Goal: Complete application form

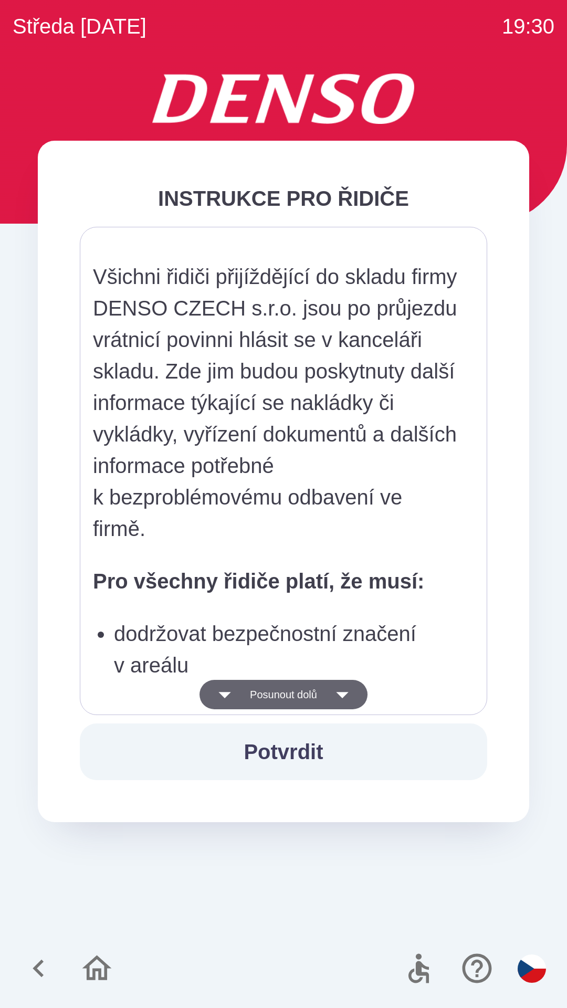
click at [319, 705] on button "Posunout dolů" at bounding box center [283, 694] width 168 height 29
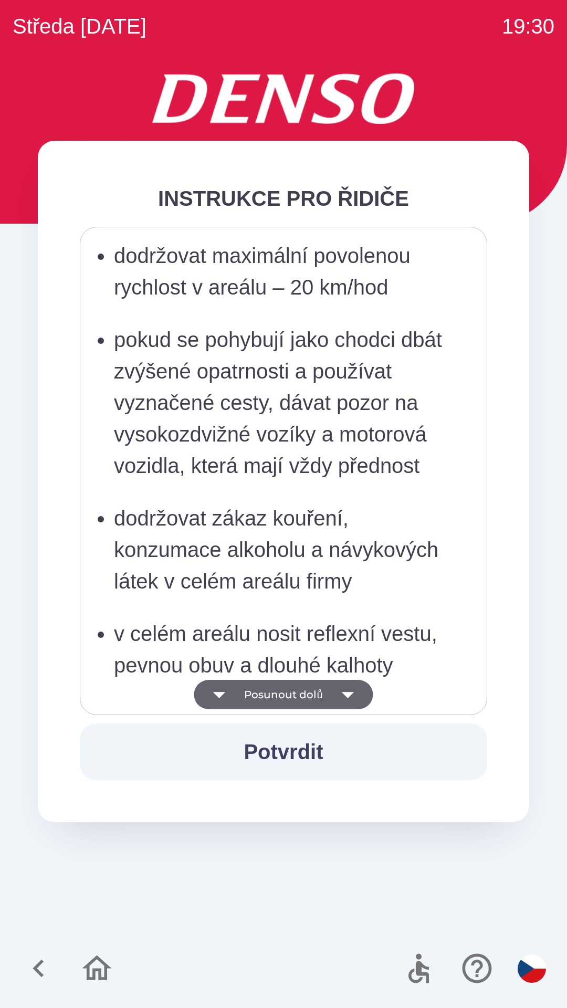
click at [326, 702] on button "Posunout dolů" at bounding box center [283, 694] width 179 height 29
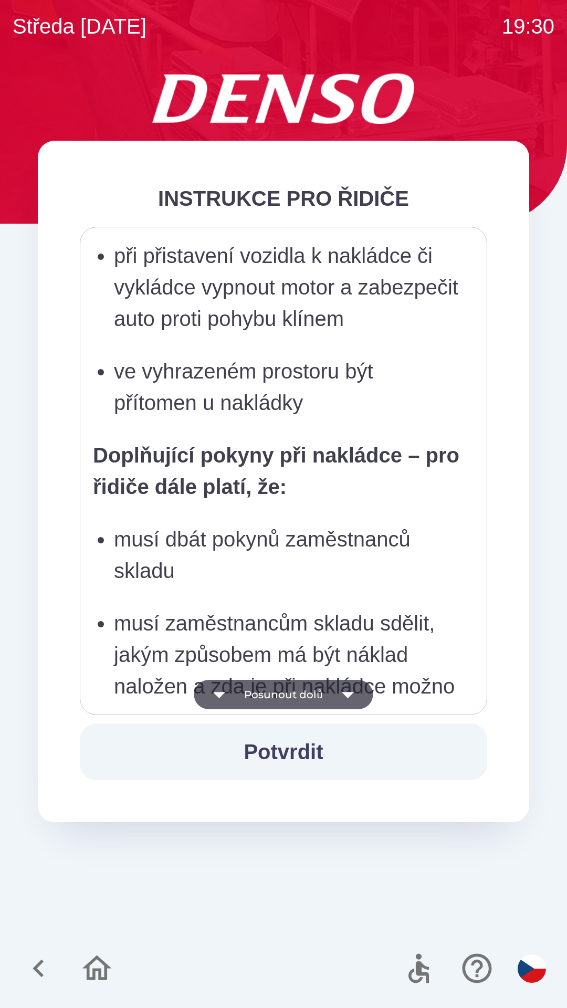
click at [330, 698] on button "Posunout dolů" at bounding box center [283, 694] width 179 height 29
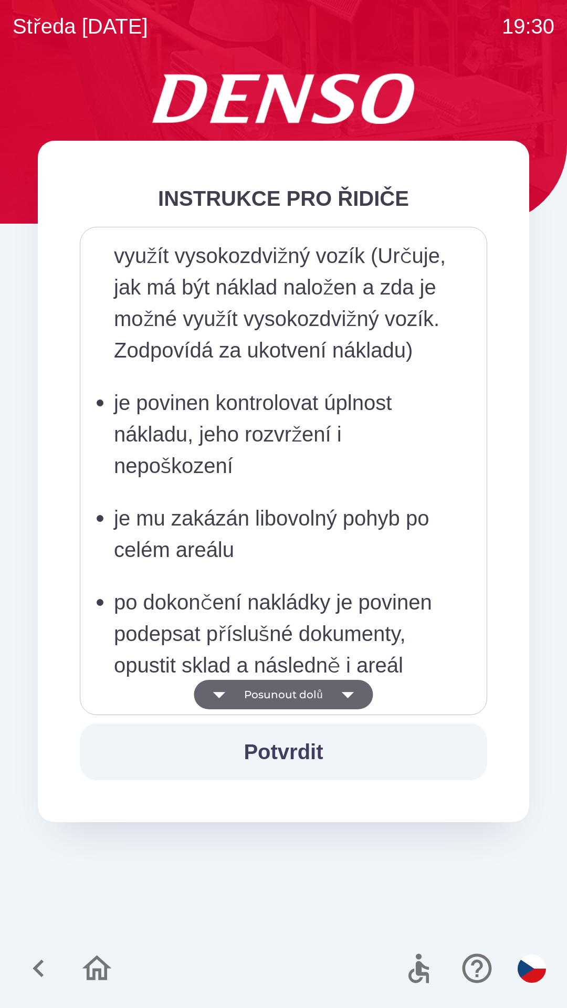
click at [326, 697] on button "Posunout dolů" at bounding box center [283, 694] width 179 height 29
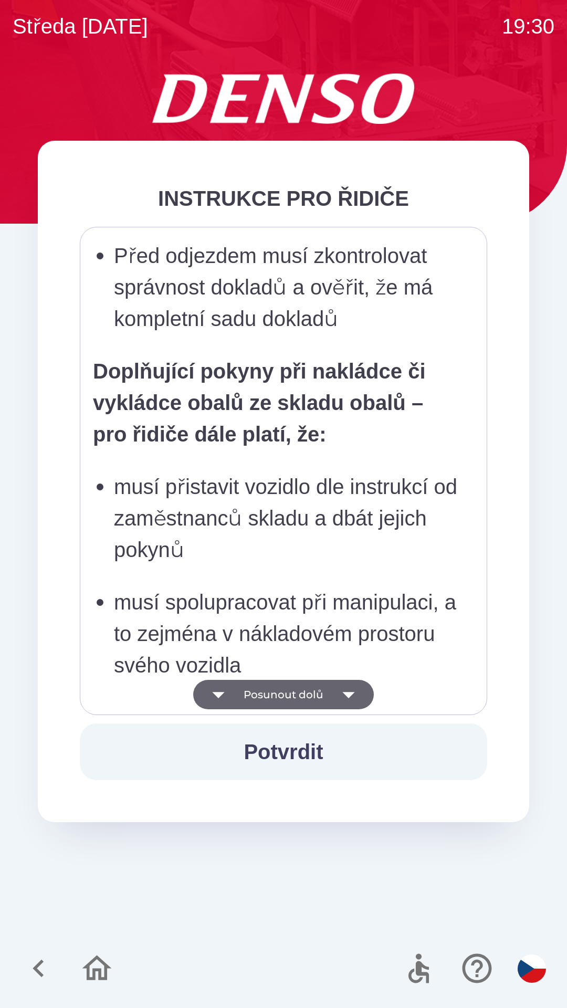
click at [324, 695] on button "Posunout dolů" at bounding box center [283, 694] width 181 height 29
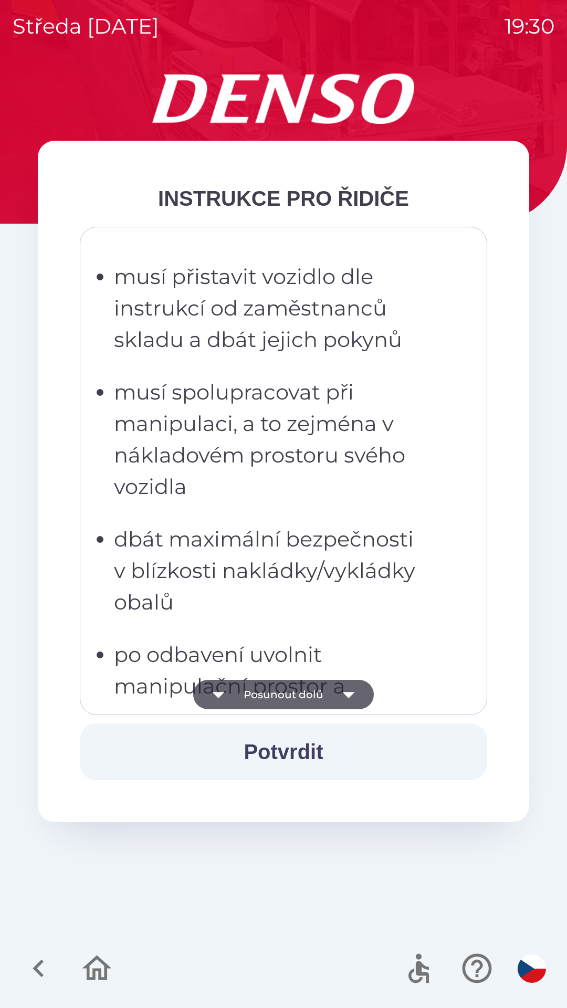
click at [284, 705] on button "Posunout dolů" at bounding box center [283, 694] width 181 height 29
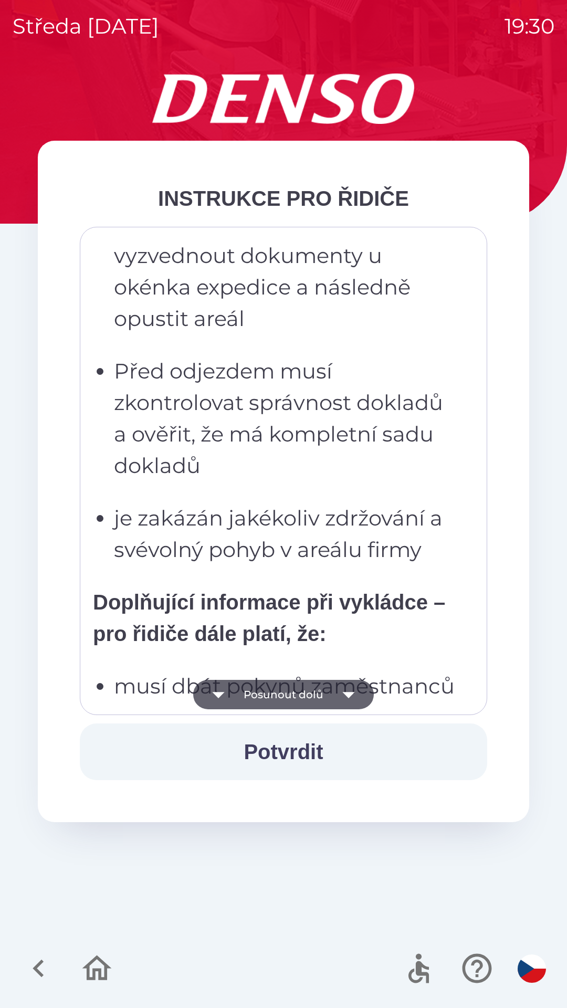
click at [337, 689] on icon "button" at bounding box center [348, 694] width 29 height 29
click at [292, 697] on button "Posunout dolů" at bounding box center [283, 694] width 181 height 29
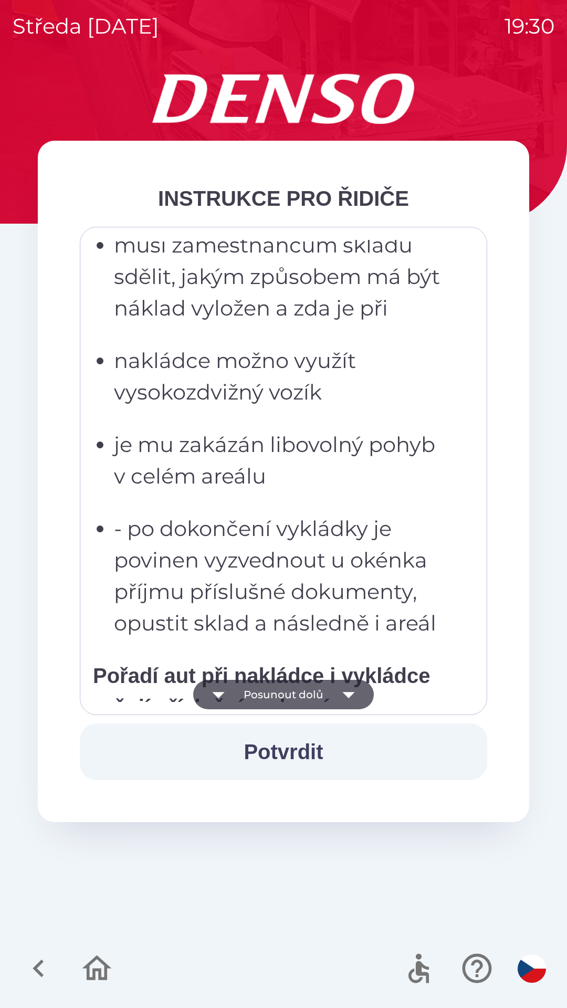
click at [315, 739] on button "Potvrdit" at bounding box center [283, 751] width 407 height 57
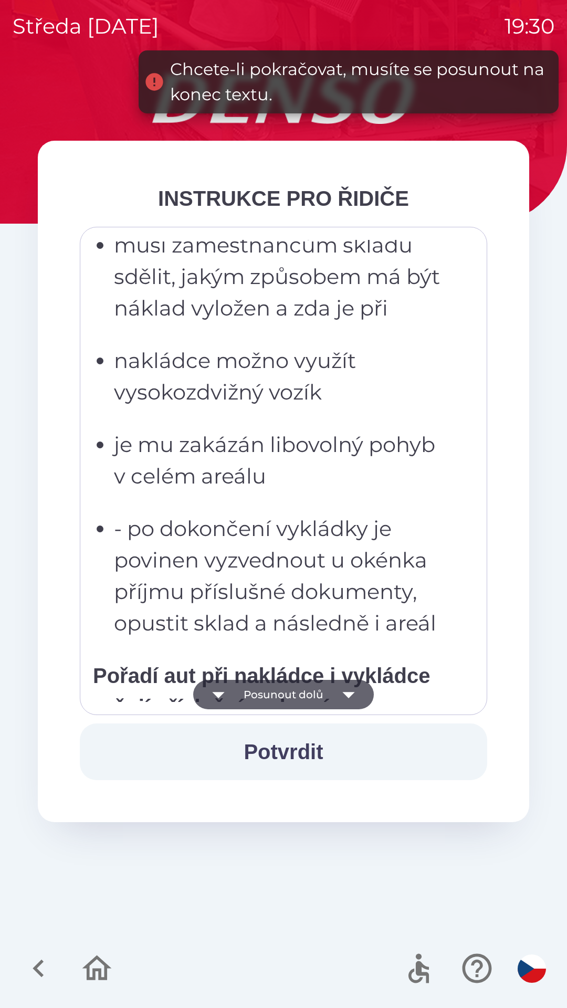
click at [280, 690] on button "Posunout dolů" at bounding box center [283, 694] width 181 height 29
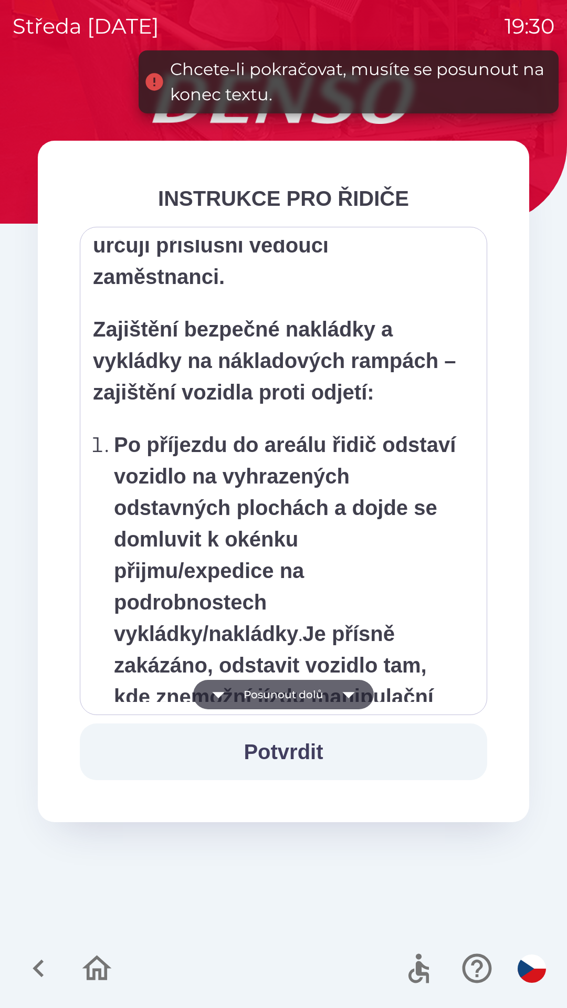
click at [328, 688] on button "Posunout dolů" at bounding box center [283, 694] width 181 height 29
click at [276, 689] on button "Posunout dolů" at bounding box center [283, 694] width 181 height 29
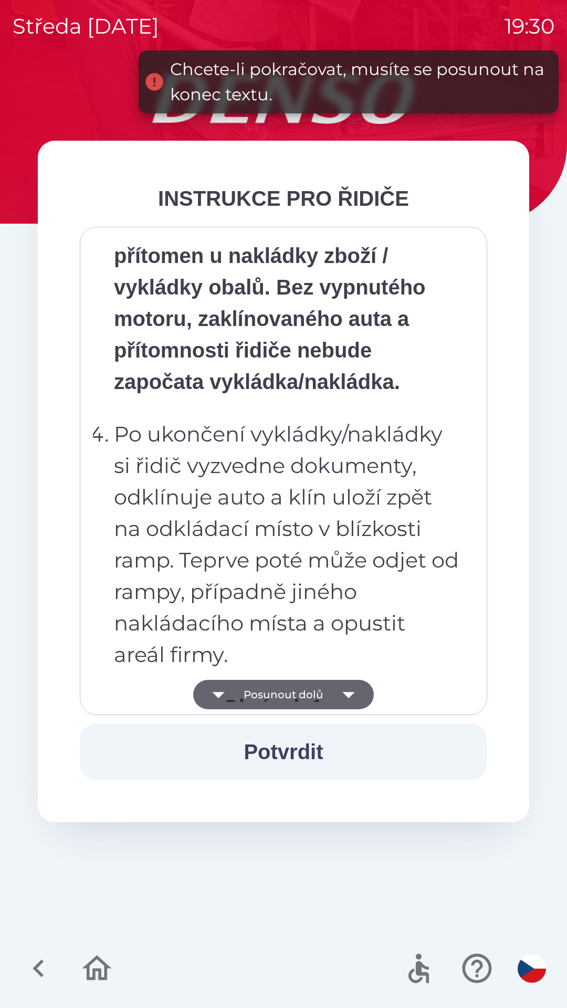
click at [272, 691] on button "Posunout dolů" at bounding box center [283, 694] width 181 height 29
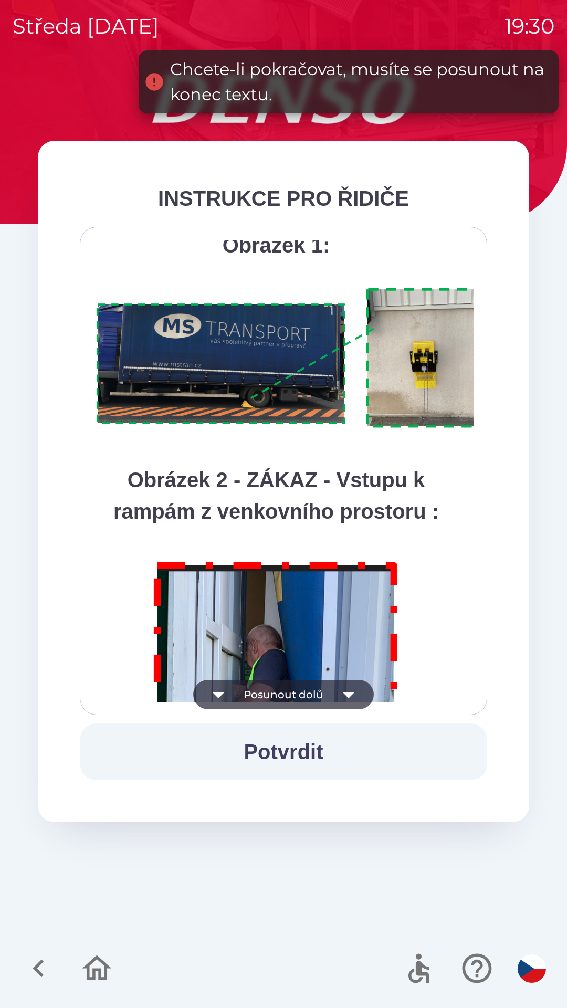
click at [272, 688] on button "Posunout dolů" at bounding box center [283, 694] width 181 height 29
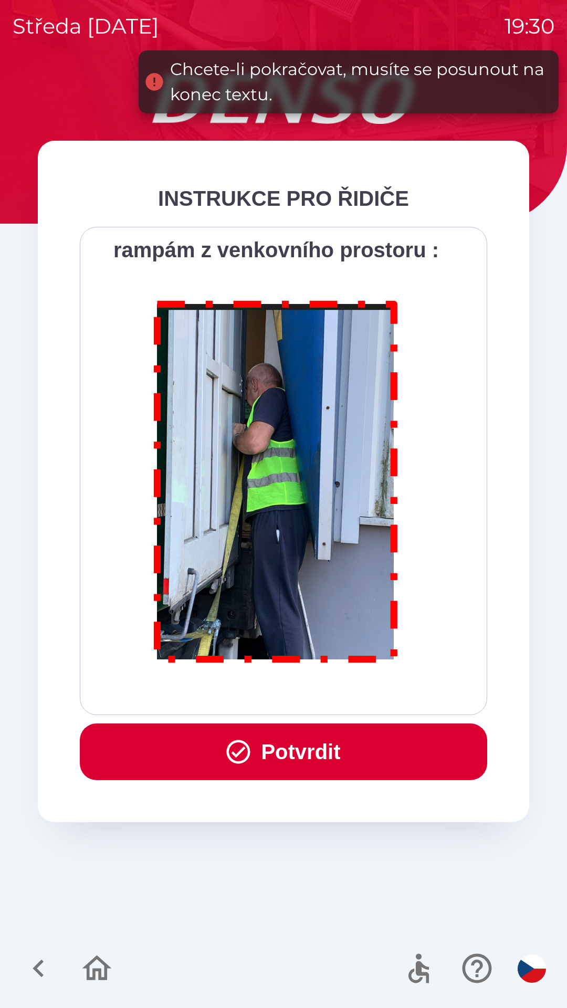
click at [273, 689] on div "Všichni řidiči přijíždějící do skladu firmy DENSO CZECH s.r.o. jsou po průjezdu…" at bounding box center [283, 471] width 381 height 462
click at [278, 686] on div "Všichni řidiči přijíždějící do skladu firmy DENSO CZECH s.r.o. jsou po průjezdu…" at bounding box center [283, 471] width 381 height 462
click at [278, 687] on div "Všichni řidiči přijíždějící do skladu firmy DENSO CZECH s.r.o. jsou po průjezdu…" at bounding box center [283, 471] width 381 height 462
click at [330, 744] on button "Potvrdit" at bounding box center [283, 751] width 407 height 57
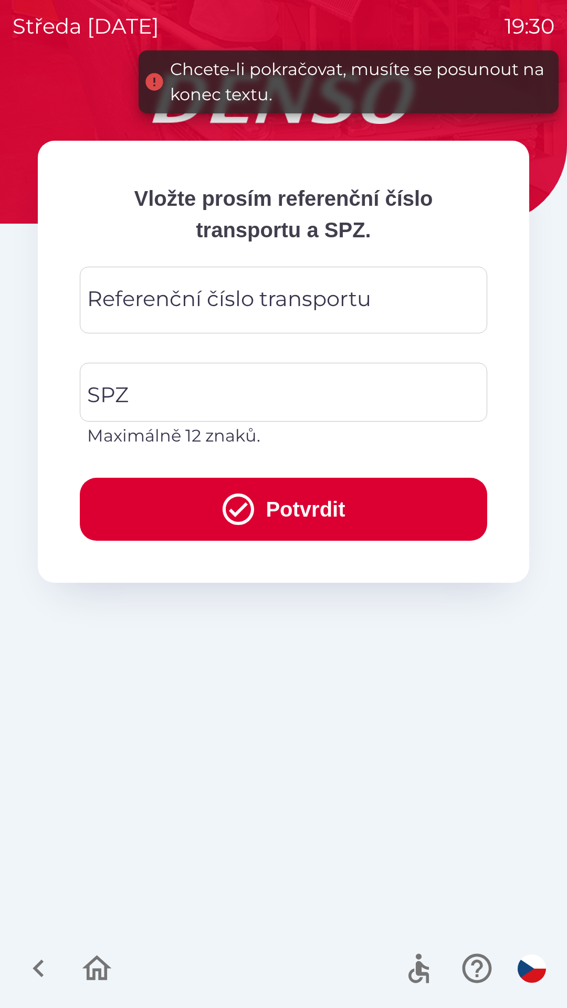
click at [276, 293] on div "Referenční číslo transportu Referenční číslo transportu" at bounding box center [283, 300] width 407 height 67
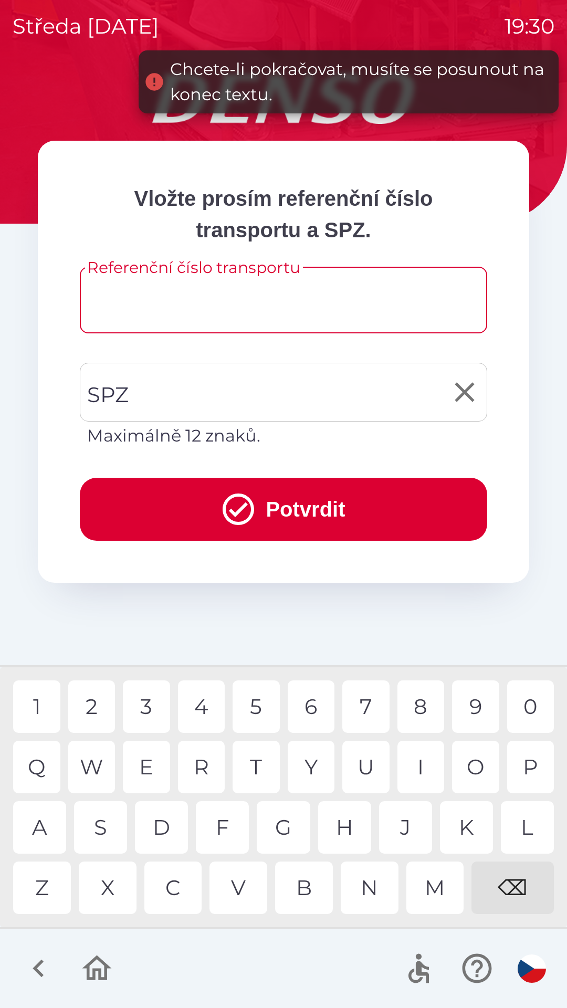
click at [238, 387] on input "SPZ" at bounding box center [275, 391] width 382 height 49
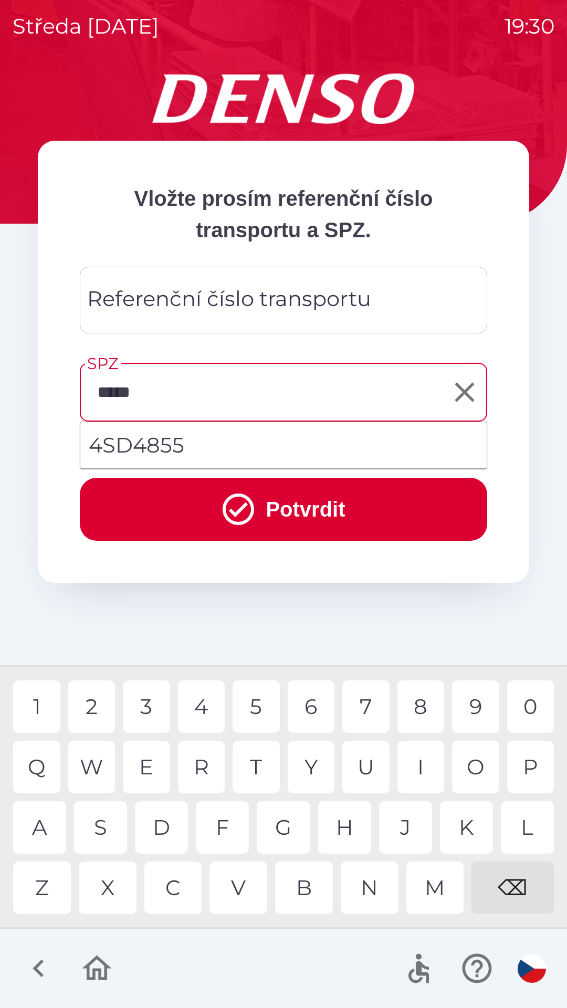
click at [419, 707] on div "8" at bounding box center [420, 706] width 47 height 52
type input "*******"
click at [258, 703] on div "5" at bounding box center [255, 706] width 47 height 52
click at [210, 449] on li "4SD4855" at bounding box center [283, 445] width 406 height 38
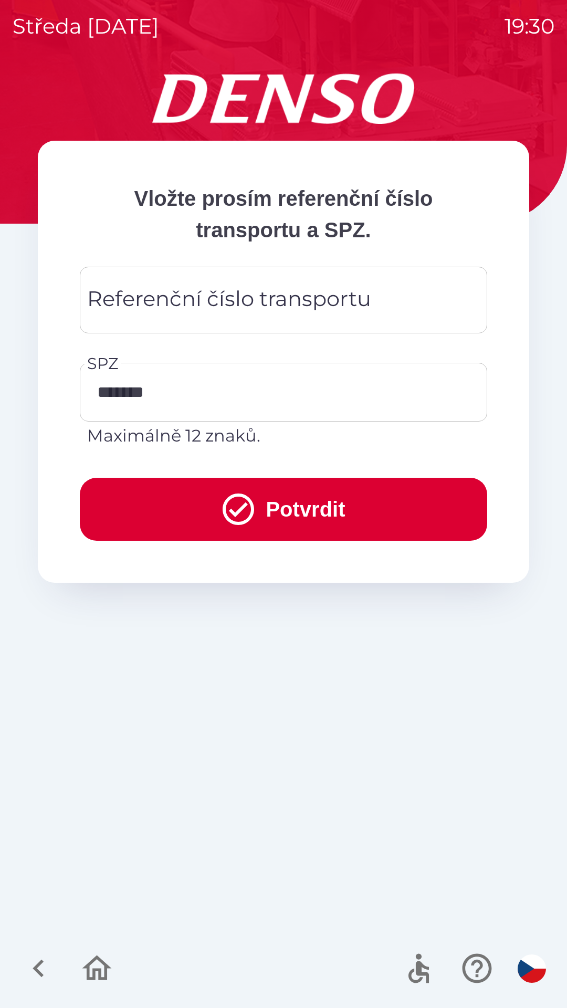
click at [246, 289] on div "Referenční číslo transportu Referenční číslo transportu" at bounding box center [283, 300] width 407 height 67
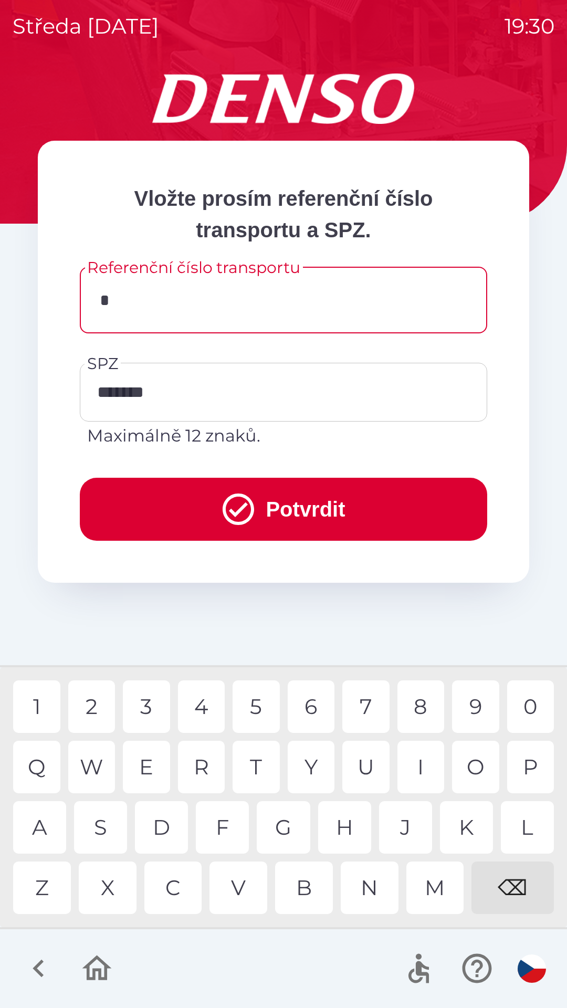
click at [171, 894] on div "C" at bounding box center [173, 887] width 58 height 52
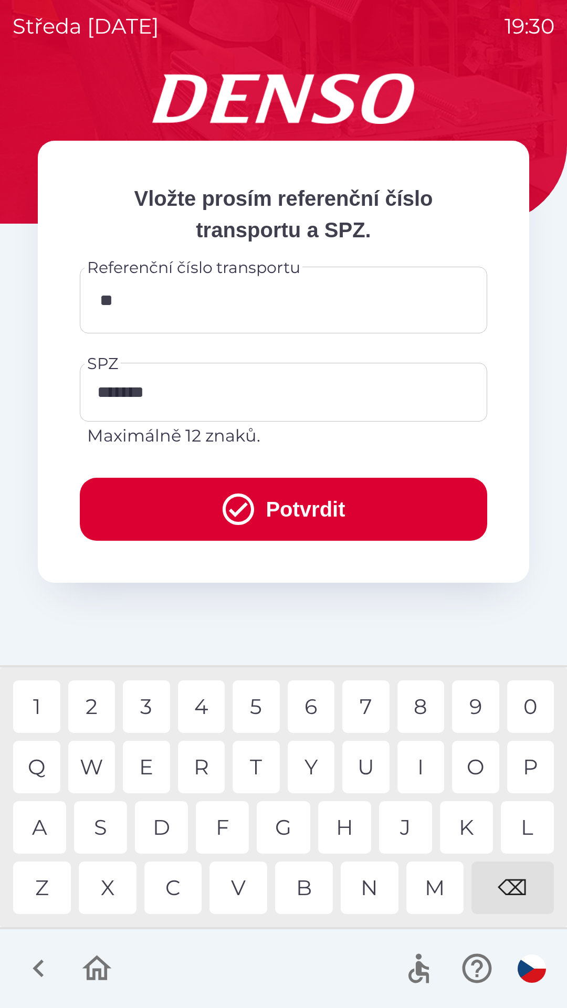
click at [47, 771] on div "Q" at bounding box center [36, 766] width 47 height 52
click at [304, 887] on div "B" at bounding box center [304, 887] width 58 height 52
click at [524, 714] on div "0" at bounding box center [530, 706] width 47 height 52
click at [46, 706] on div "1" at bounding box center [36, 706] width 47 height 52
click at [94, 773] on div "W" at bounding box center [91, 766] width 47 height 52
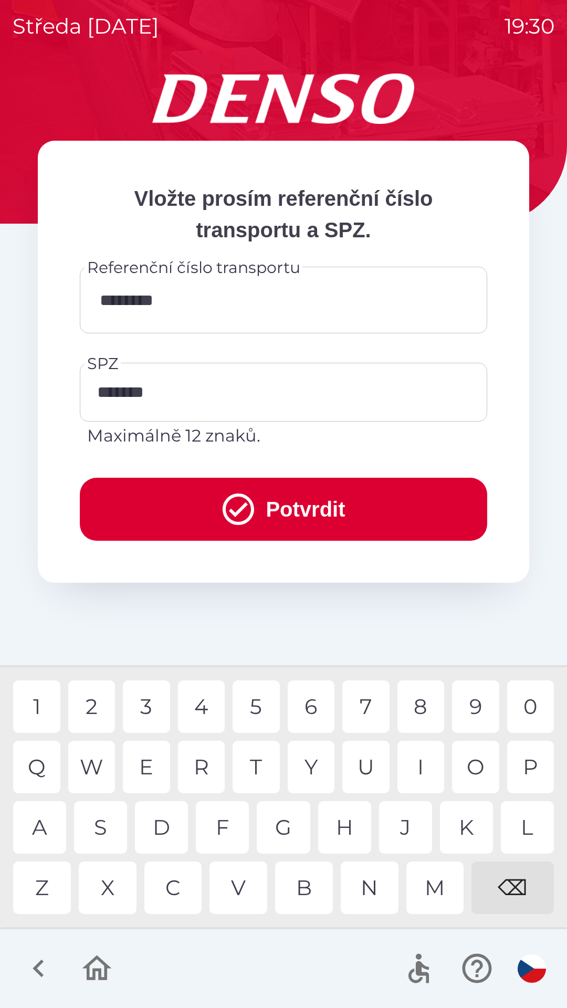
type input "*********"
click at [396, 518] on button "Potvrdit" at bounding box center [283, 509] width 407 height 63
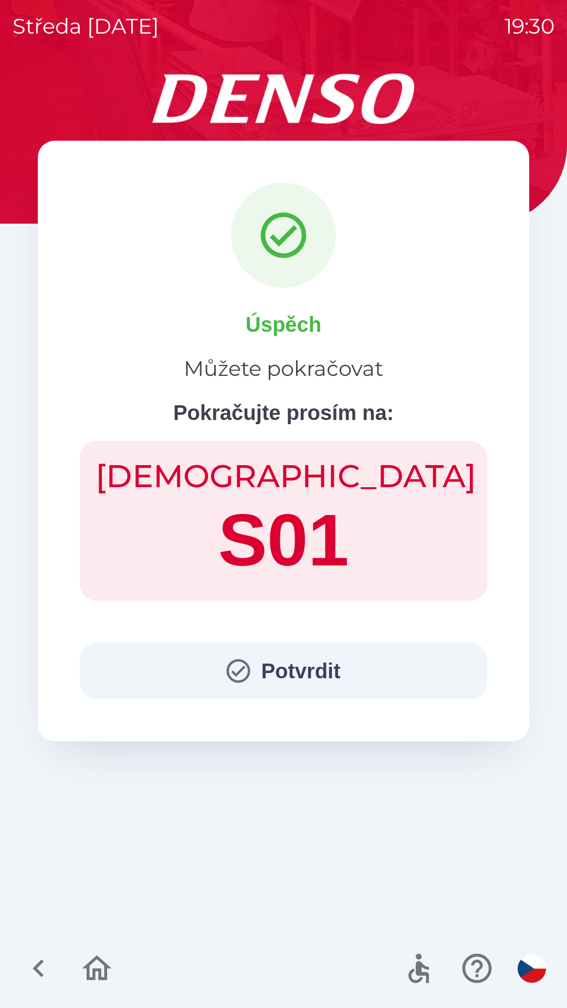
click at [352, 666] on button "Potvrdit" at bounding box center [283, 670] width 407 height 57
